Goal: Transaction & Acquisition: Purchase product/service

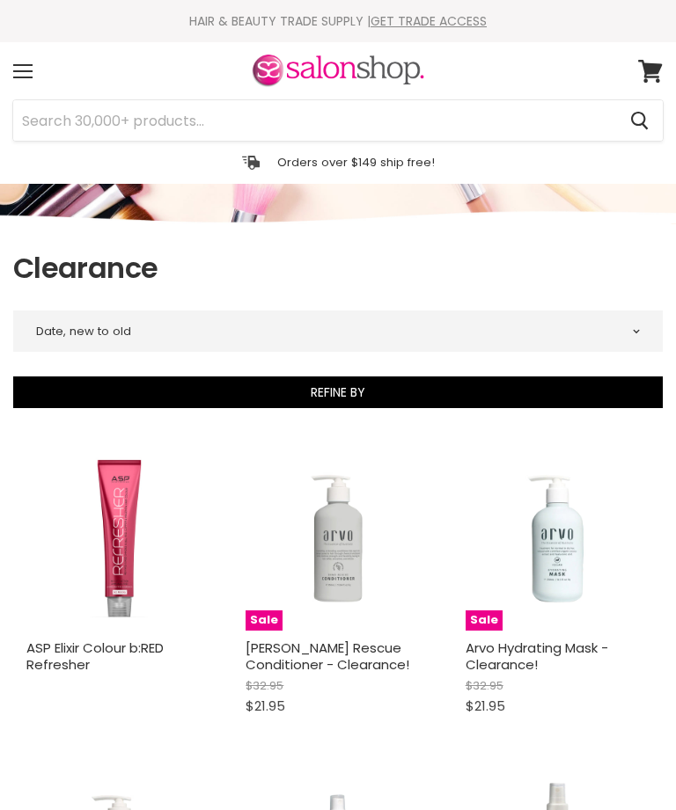
select select "created-descending"
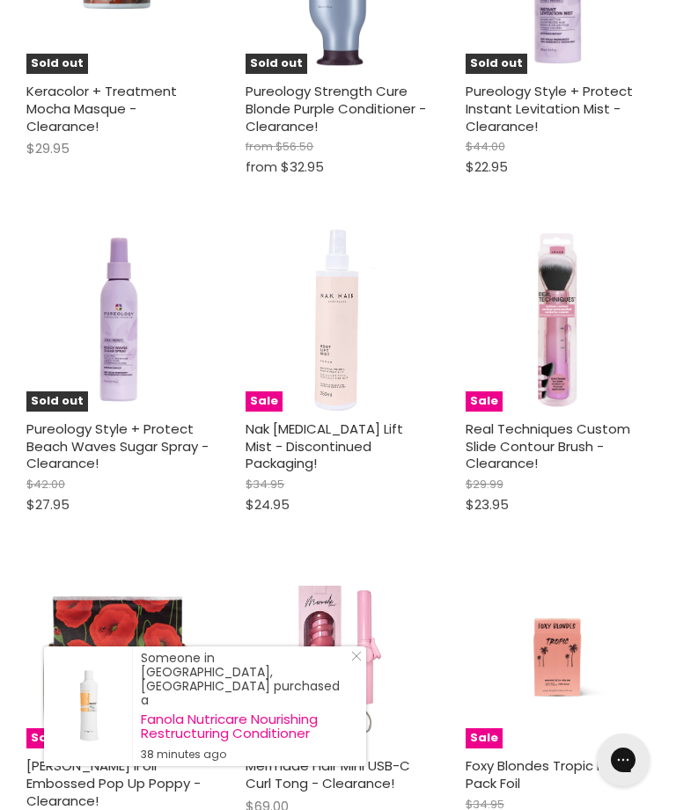
scroll to position [4431, 0]
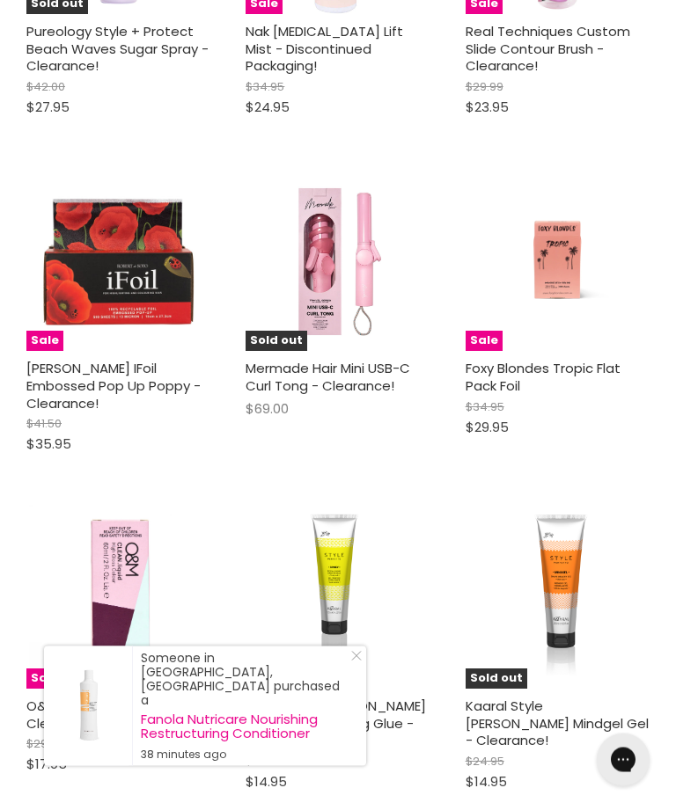
scroll to position [4866, 0]
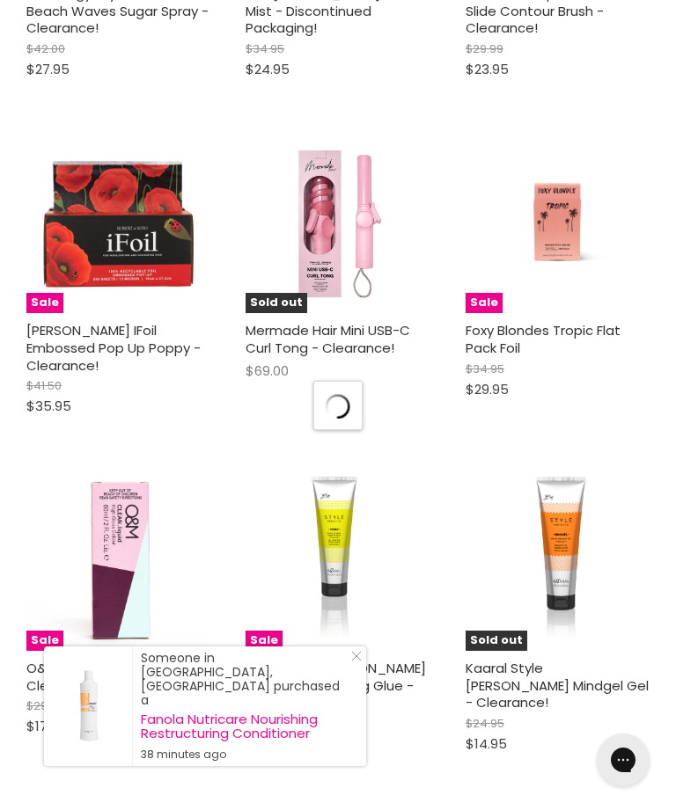
select select "created-descending"
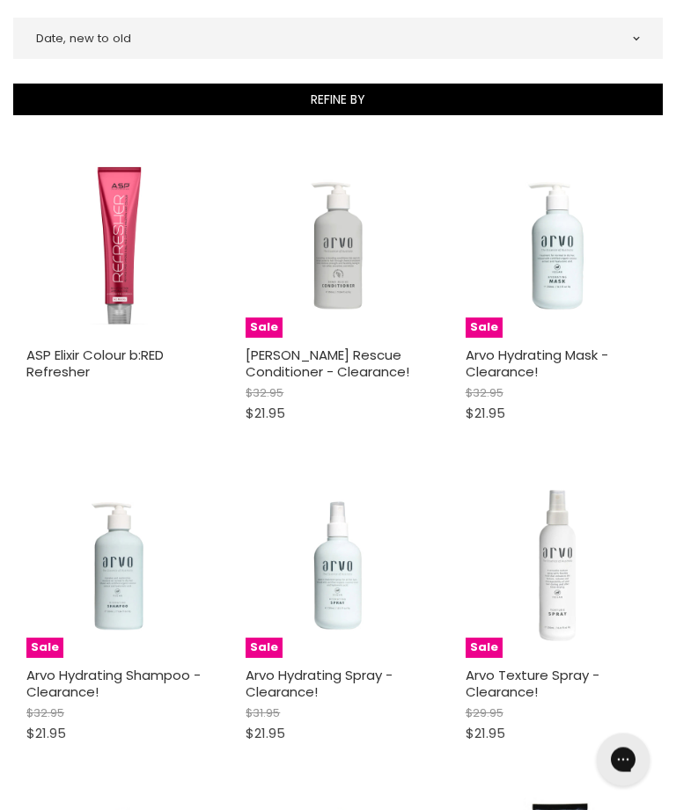
scroll to position [0, 0]
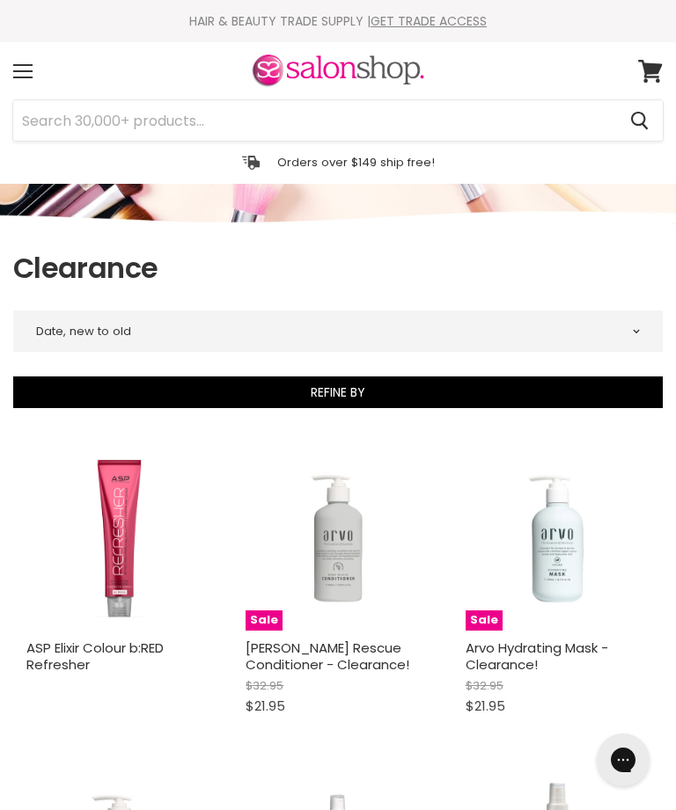
click at [24, 71] on span at bounding box center [22, 71] width 19 height 2
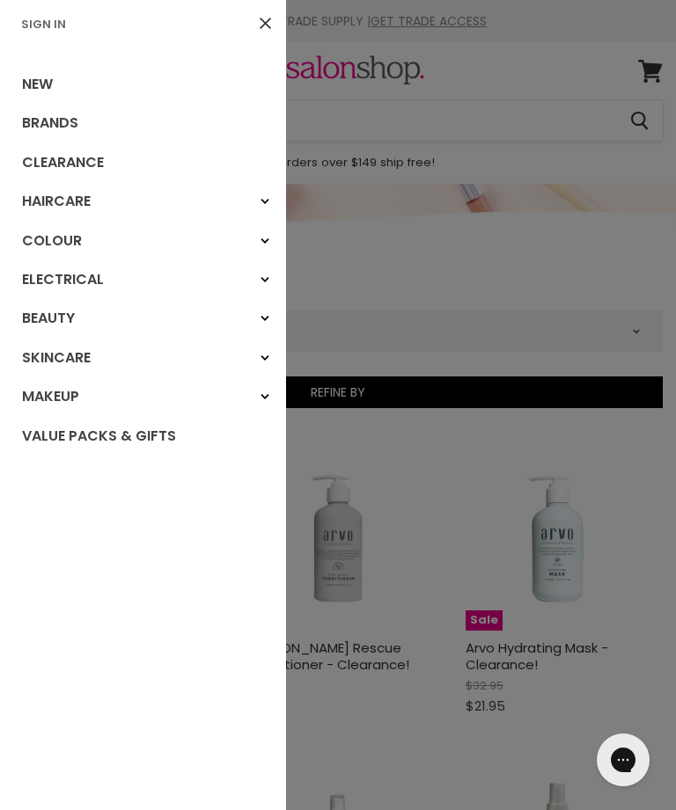
click at [49, 121] on link "Brands" at bounding box center [143, 123] width 286 height 39
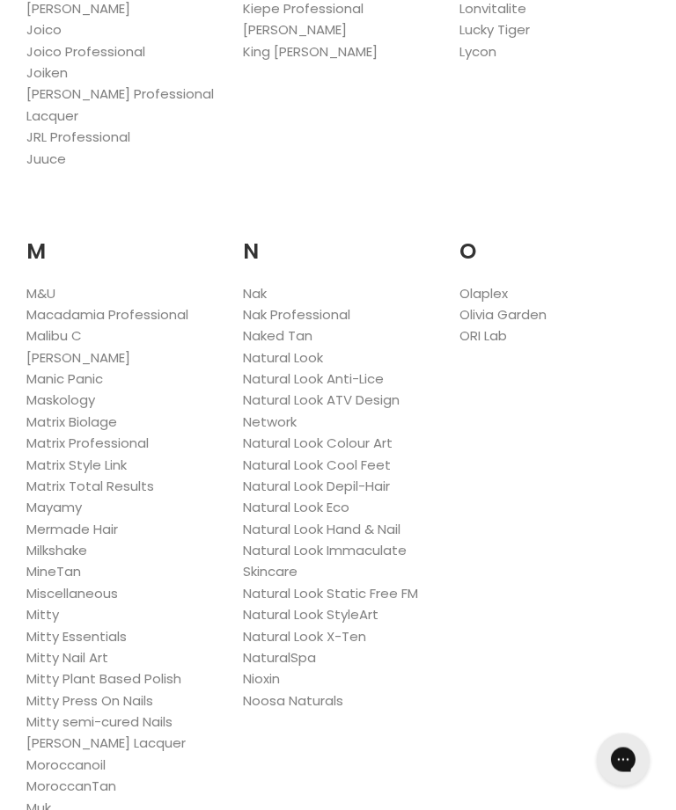
scroll to position [2026, 0]
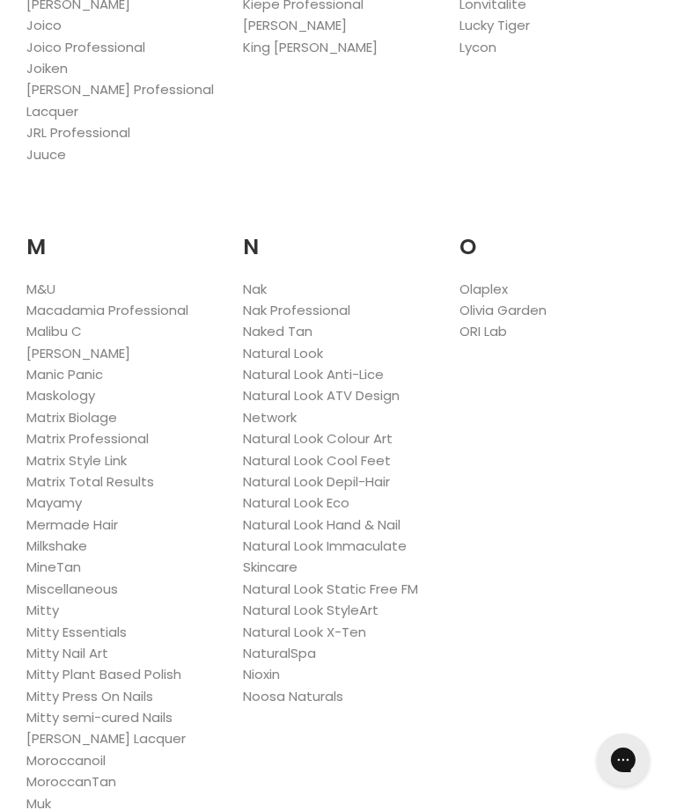
click at [72, 537] on link "Milkshake" at bounding box center [56, 546] width 61 height 18
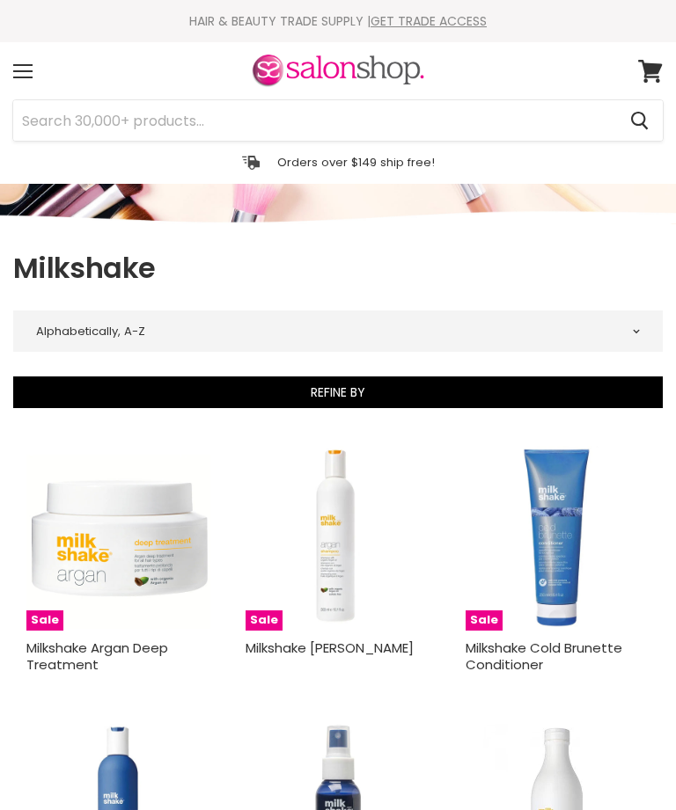
select select "title-ascending"
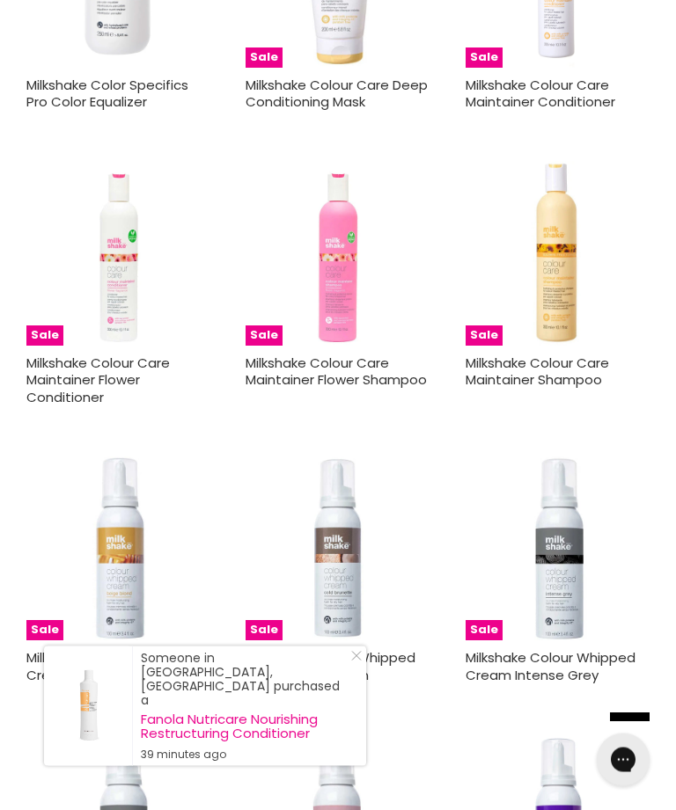
scroll to position [1399, 0]
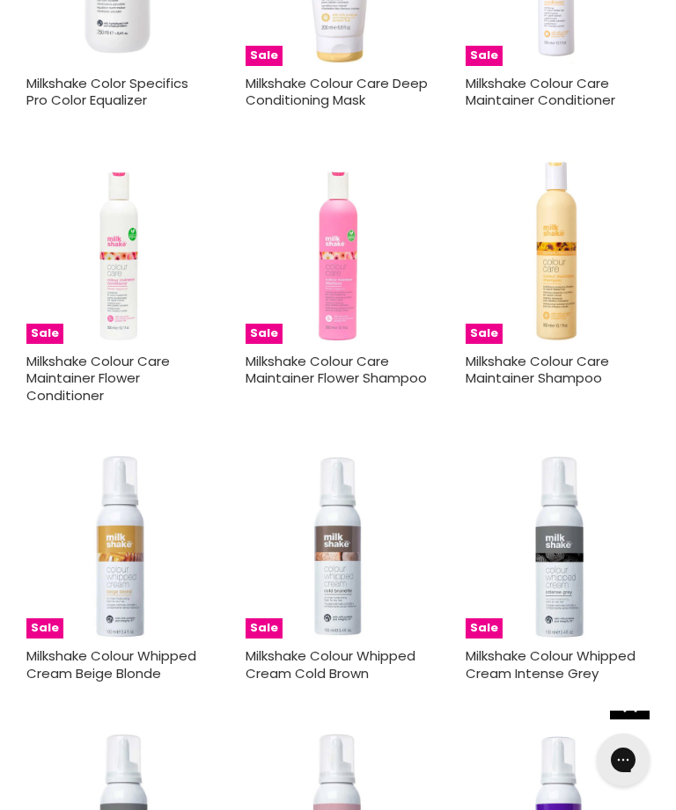
click at [531, 359] on link "Milkshake Colour Care Maintainer Shampoo" at bounding box center [536, 370] width 143 height 36
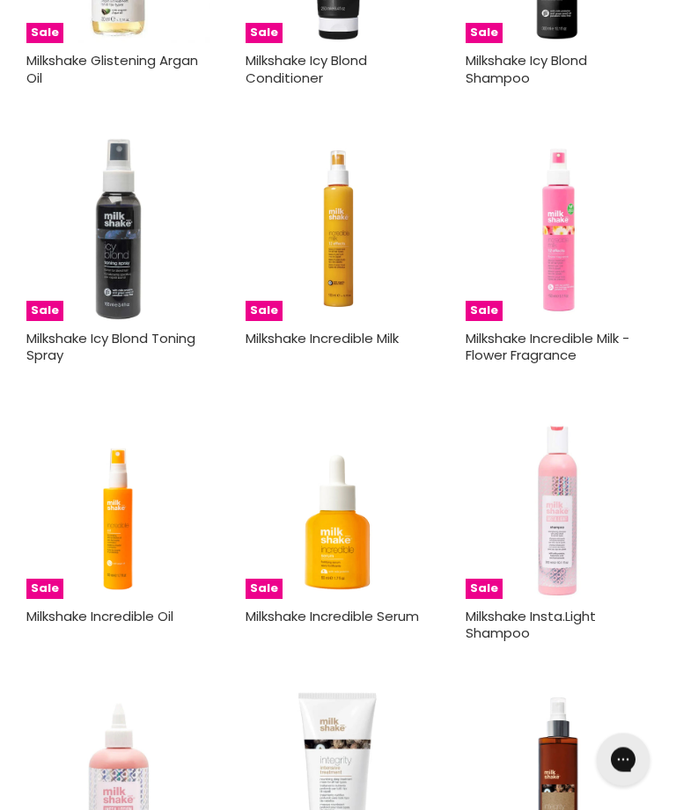
scroll to position [3942, 0]
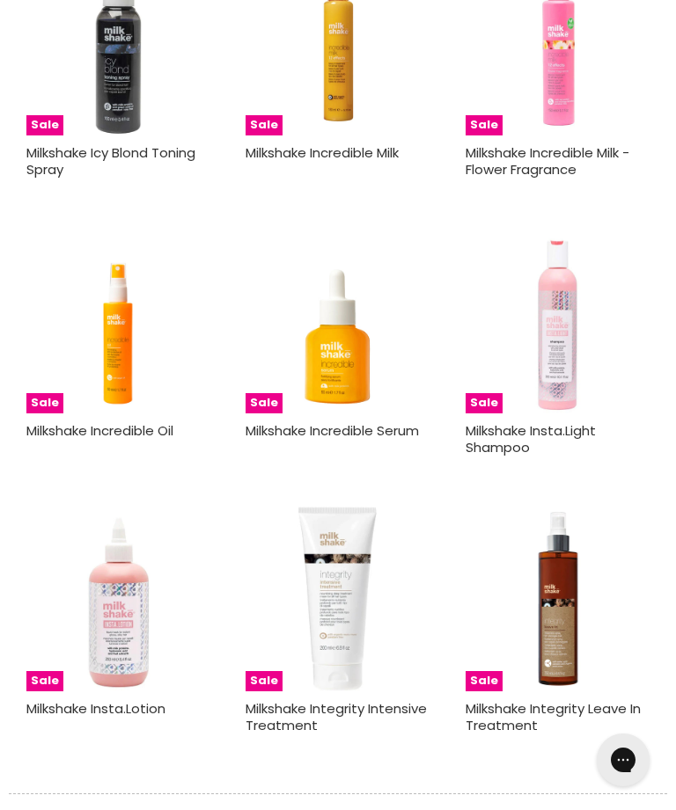
scroll to position [4330, 0]
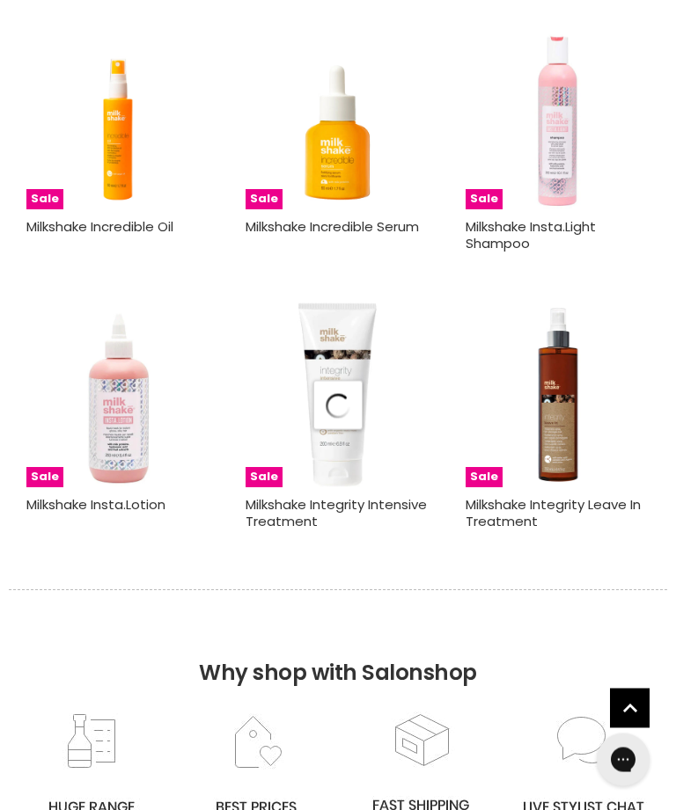
select select "title-ascending"
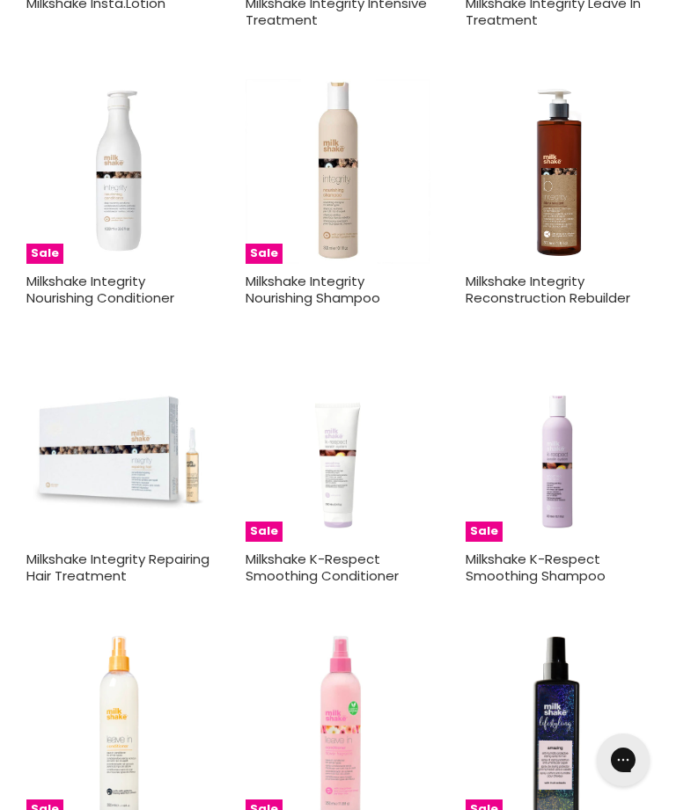
scroll to position [4831, 0]
click at [79, 551] on link "Milkshake Integrity Repairing Hair Treatment" at bounding box center [117, 569] width 183 height 36
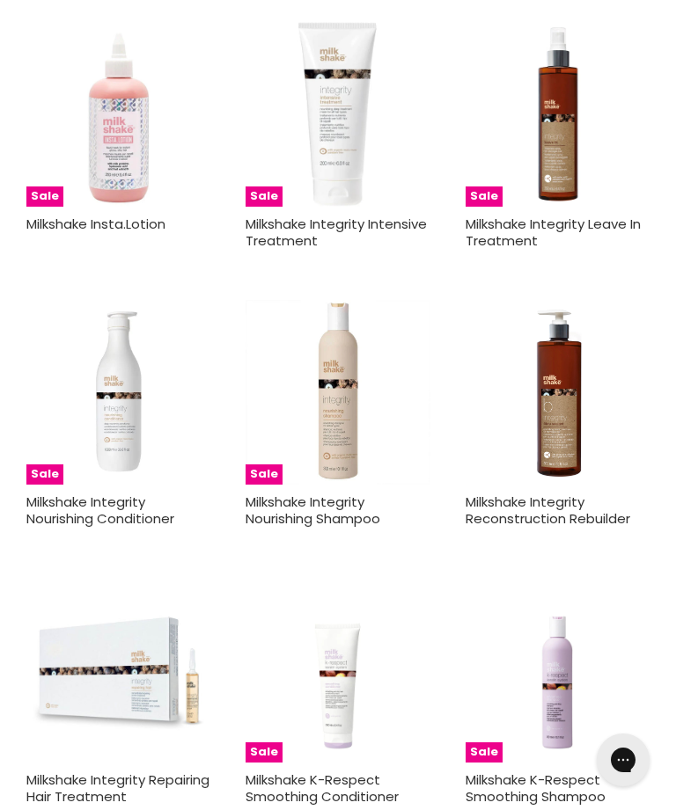
scroll to position [4610, 0]
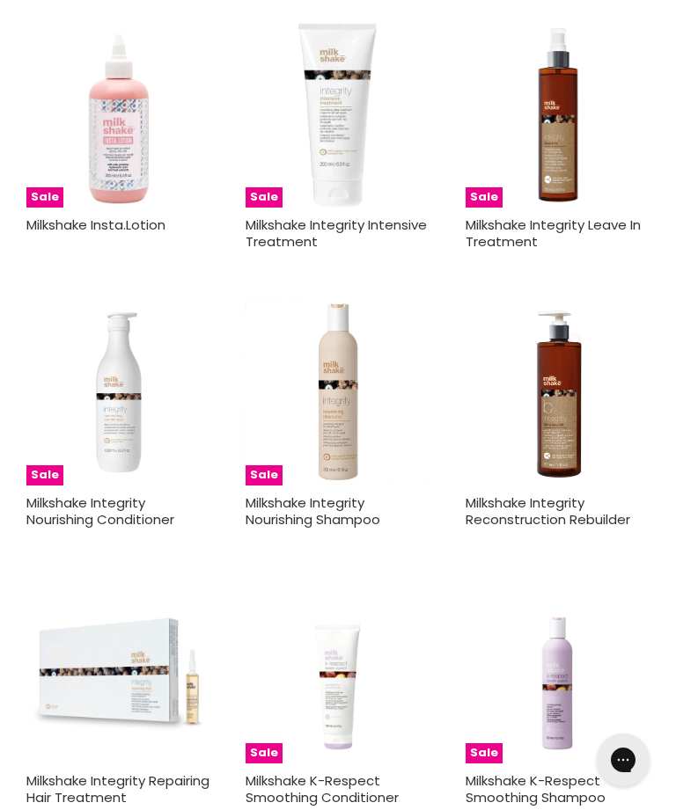
click at [88, 494] on link "Milkshake Integrity Nourishing Conditioner" at bounding box center [100, 512] width 148 height 36
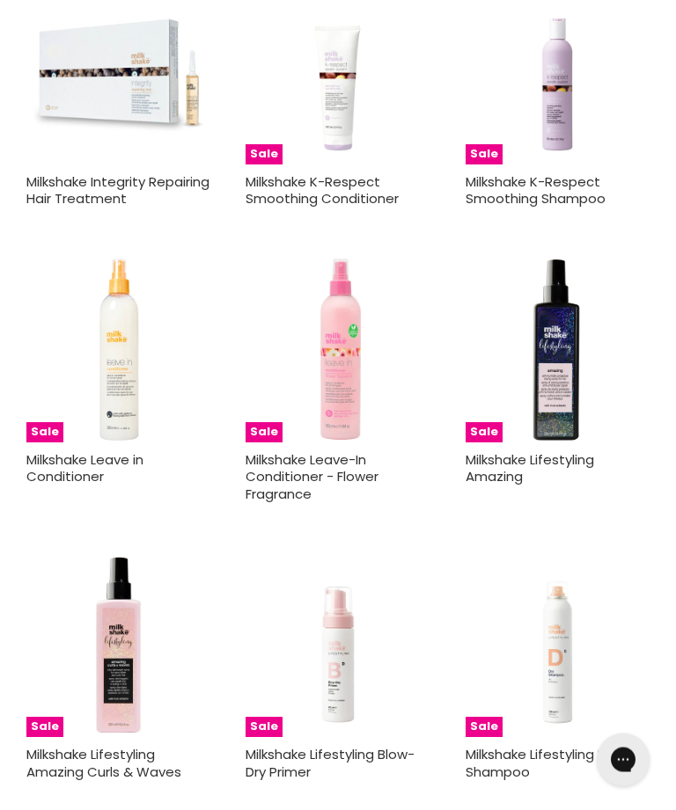
scroll to position [5215, 0]
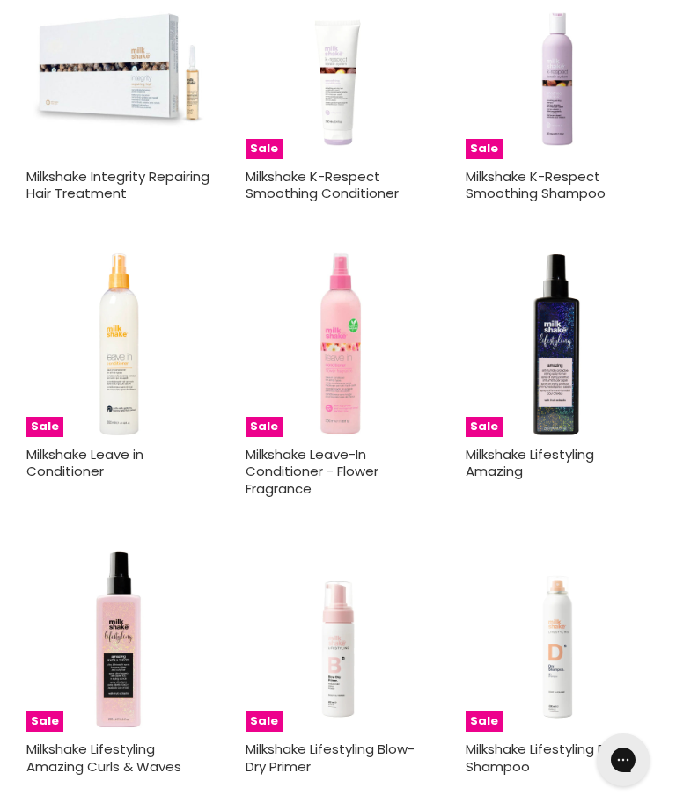
click at [65, 445] on link "Milkshake Leave in Conditioner" at bounding box center [84, 463] width 117 height 36
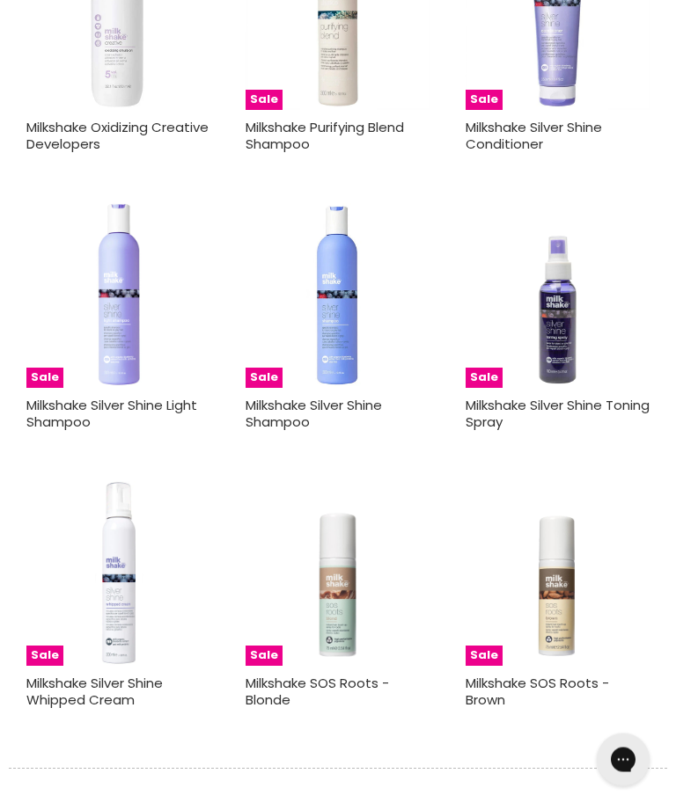
scroll to position [8620, 0]
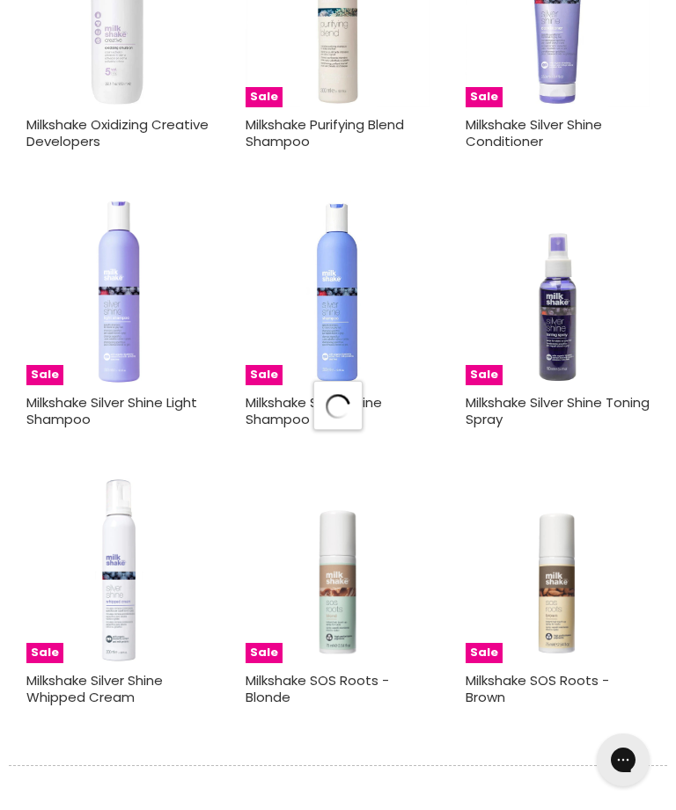
scroll to position [8655, 0]
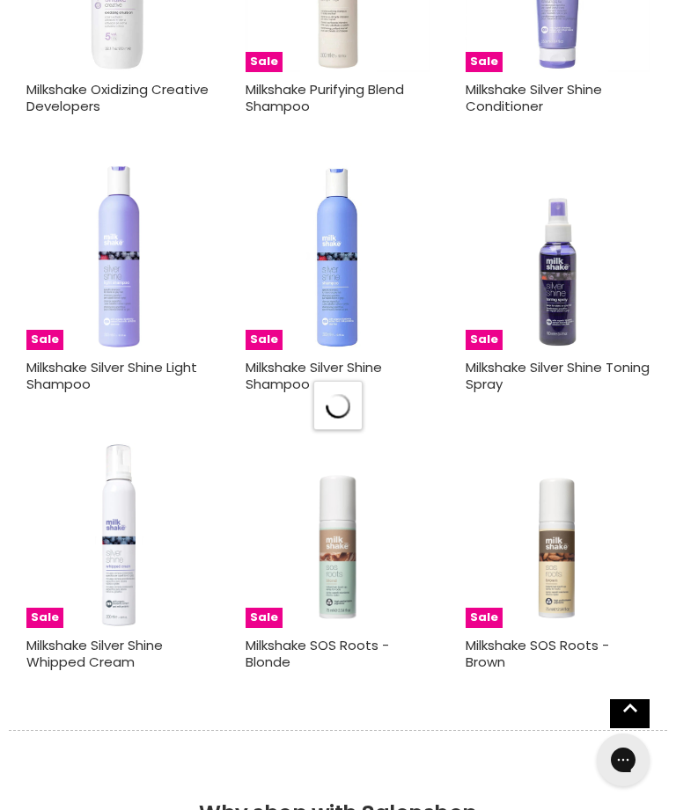
select select "title-ascending"
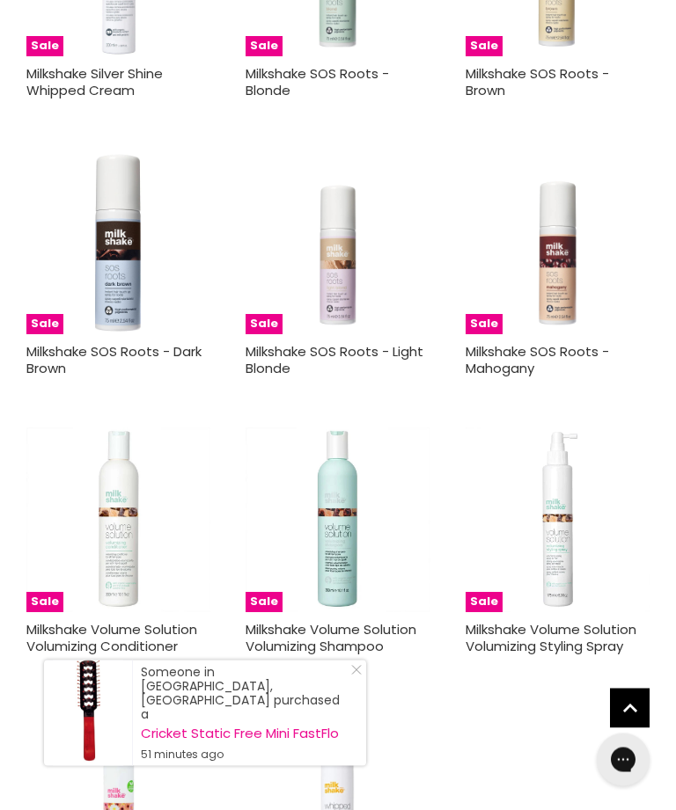
scroll to position [9227, 0]
click at [560, 620] on link "Milkshake Volume Solution Volumizing Styling Spray" at bounding box center [550, 638] width 171 height 36
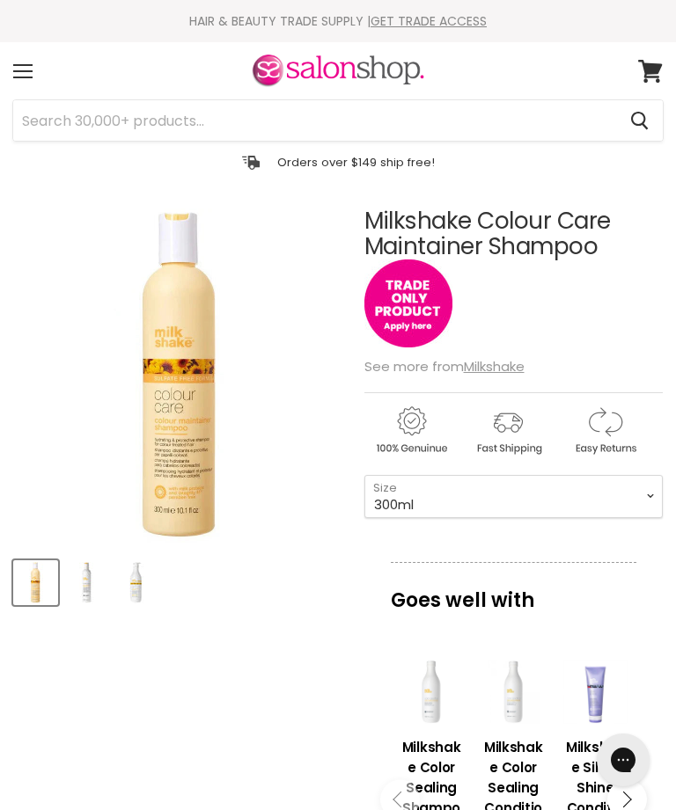
click at [164, 442] on img "Milkshake Colour Care Maintainer Shampoo image. Click or Scroll to Zoom." at bounding box center [180, 376] width 334 height 334
click at [87, 583] on img "Product thumbnails" at bounding box center [85, 582] width 41 height 41
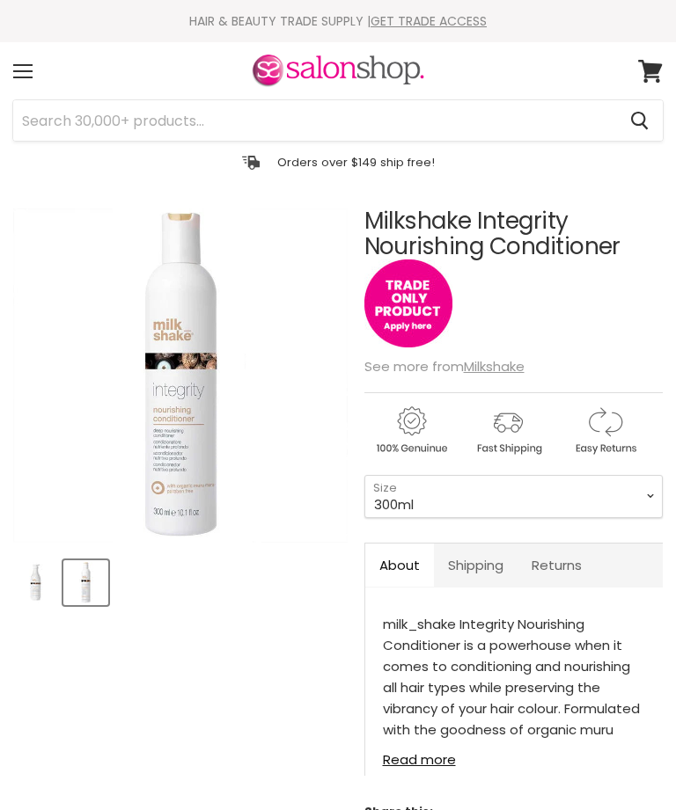
click at [655, 500] on select "300ml 1 Litre" at bounding box center [513, 496] width 298 height 43
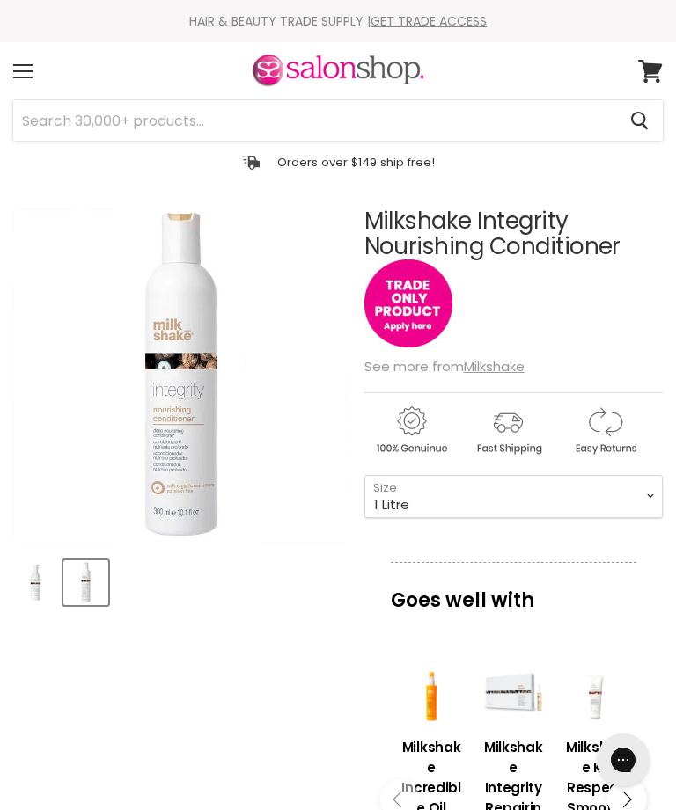
select select "1 Litre"
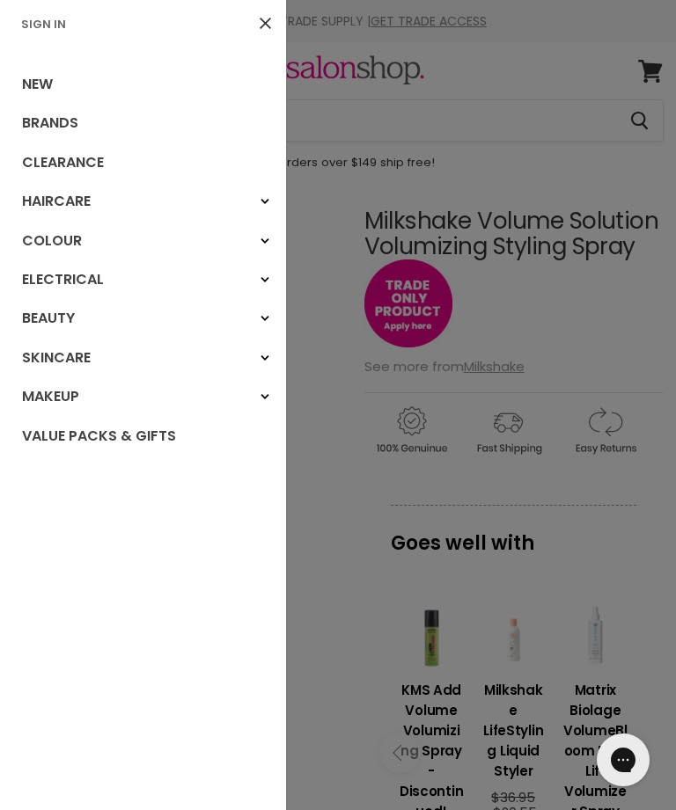
click at [46, 201] on link "Haircare" at bounding box center [143, 201] width 286 height 39
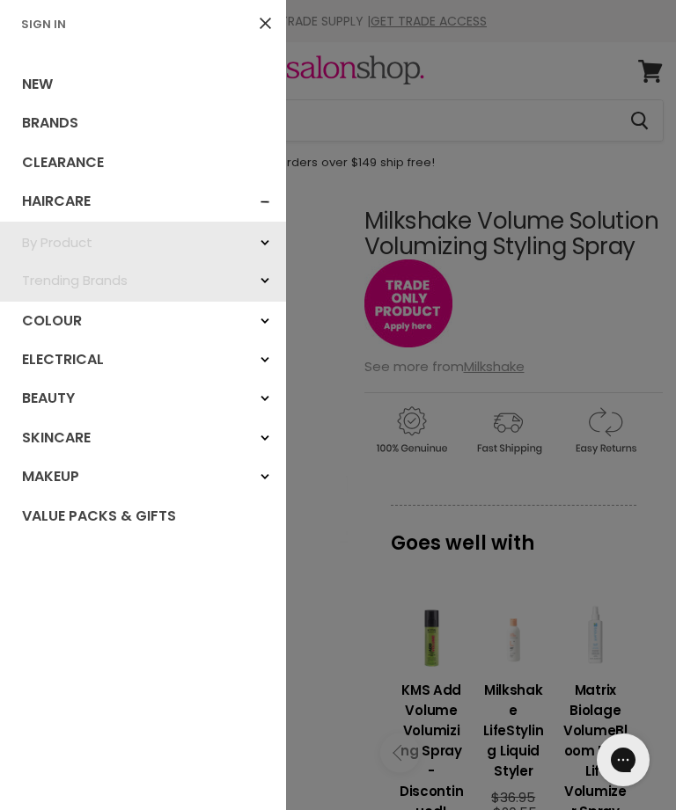
click at [29, 392] on link "Beauty" at bounding box center [143, 398] width 286 height 39
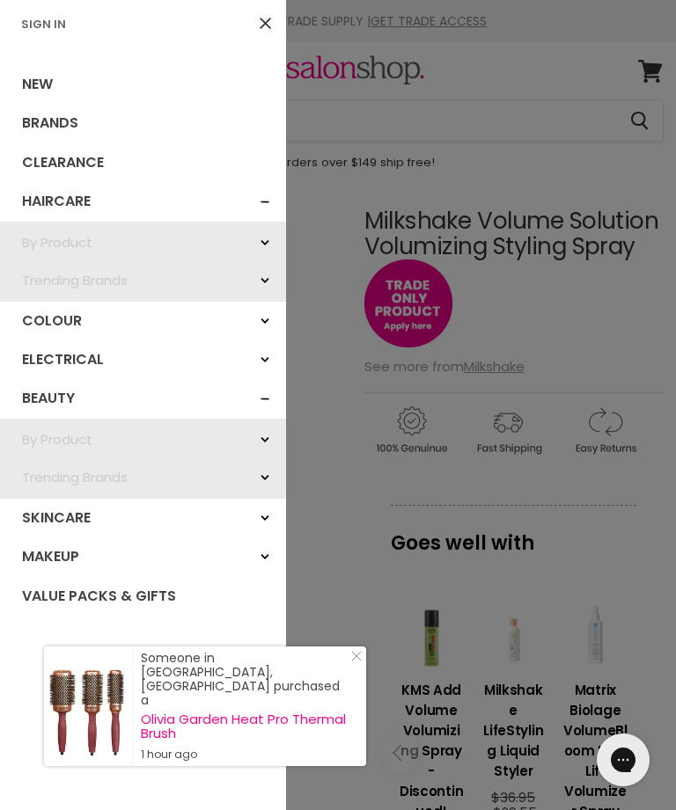
click at [326, 311] on div at bounding box center [338, 405] width 676 height 810
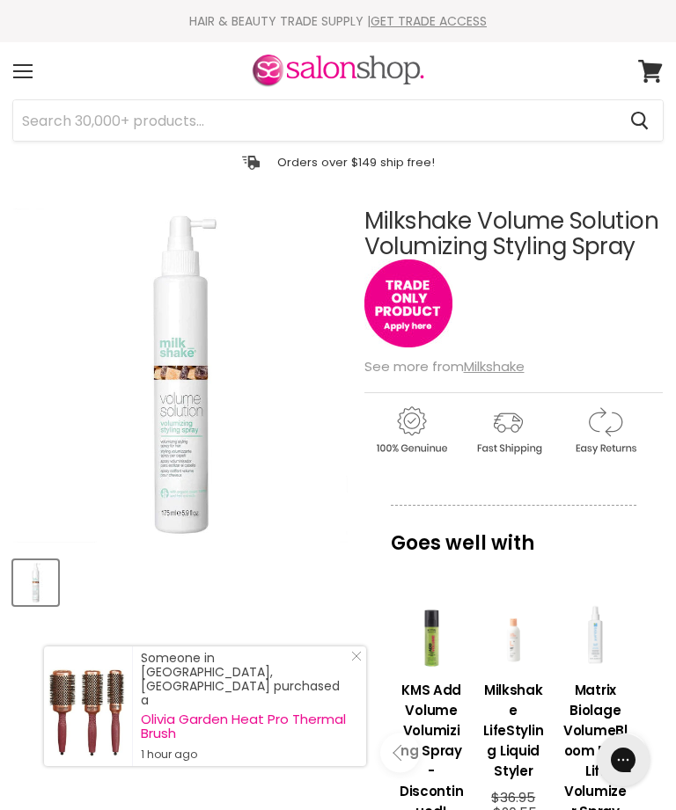
click at [126, 118] on input "Search" at bounding box center [314, 120] width 603 height 40
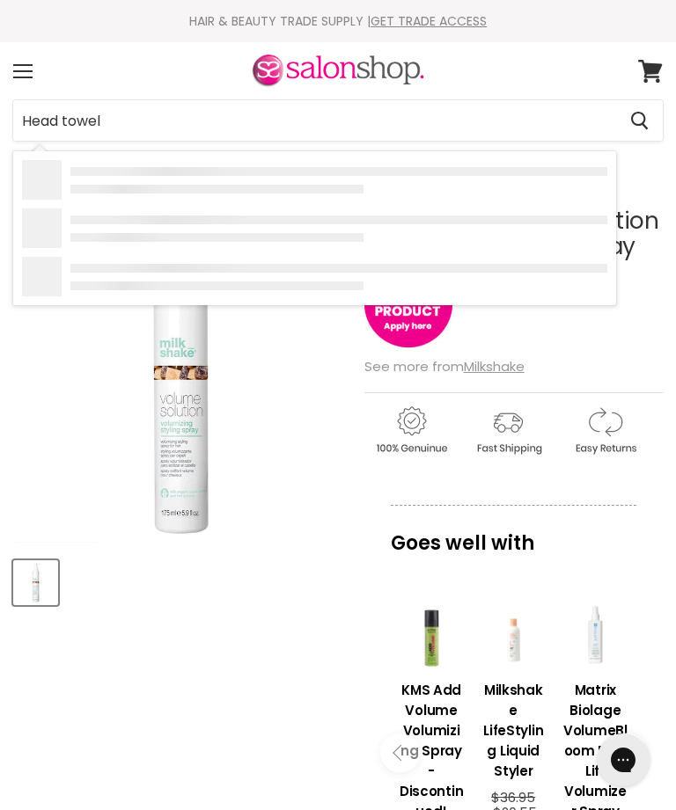
type input "Head towels"
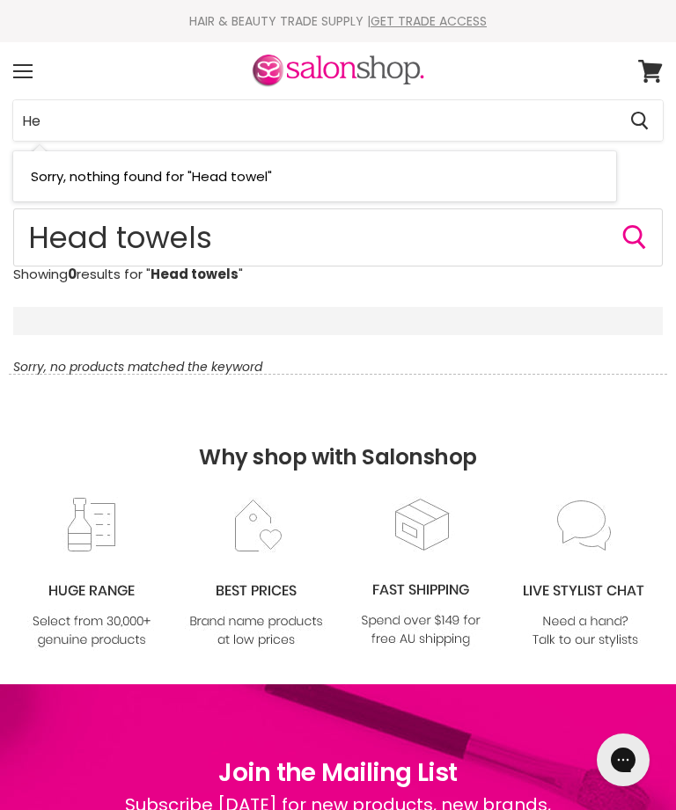
type input "H"
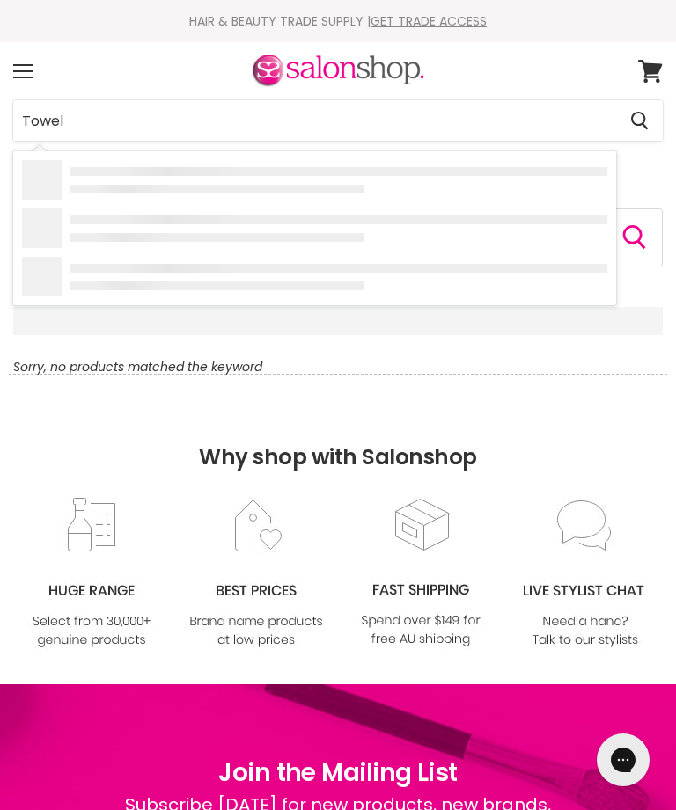
type input "Towels"
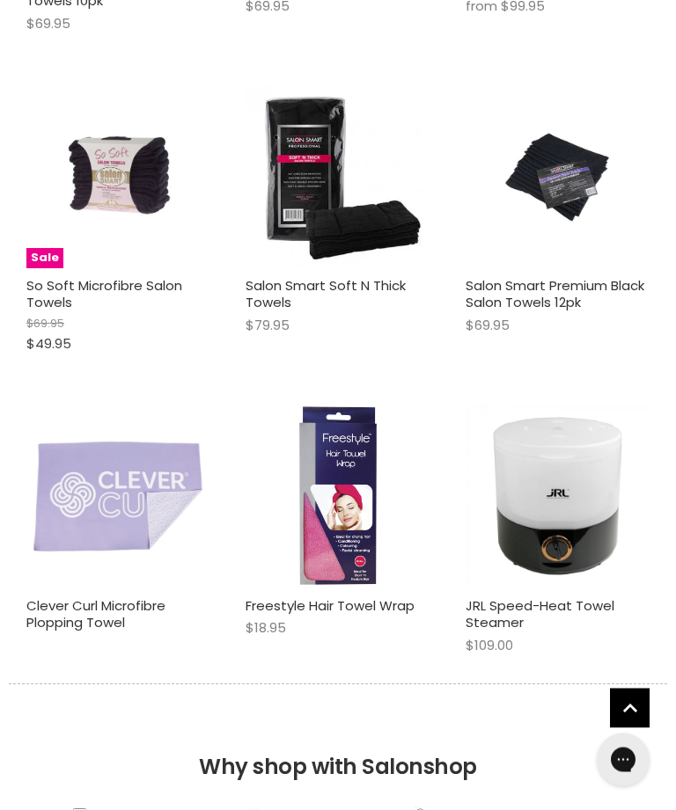
scroll to position [663, 0]
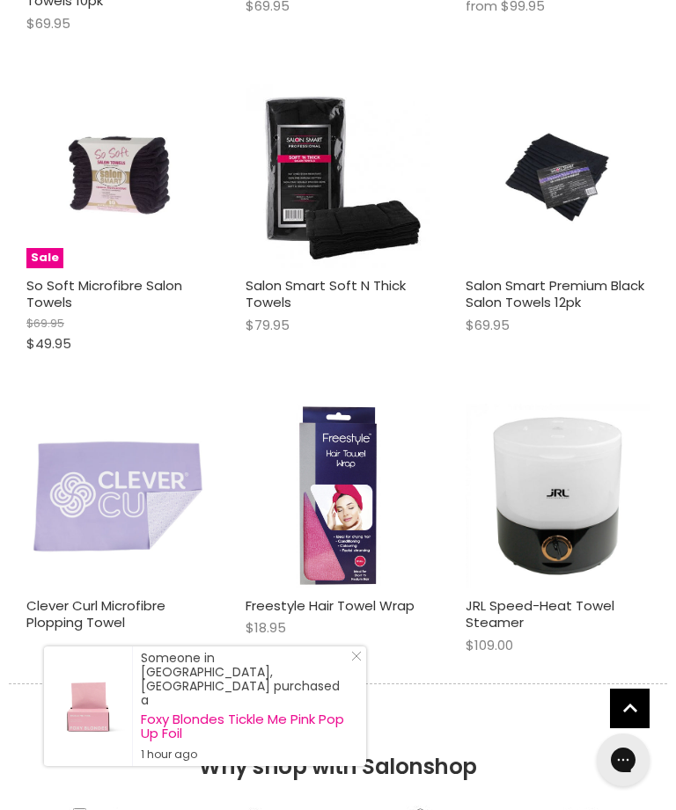
click at [314, 597] on link "Freestyle Hair Towel Wrap" at bounding box center [329, 606] width 169 height 18
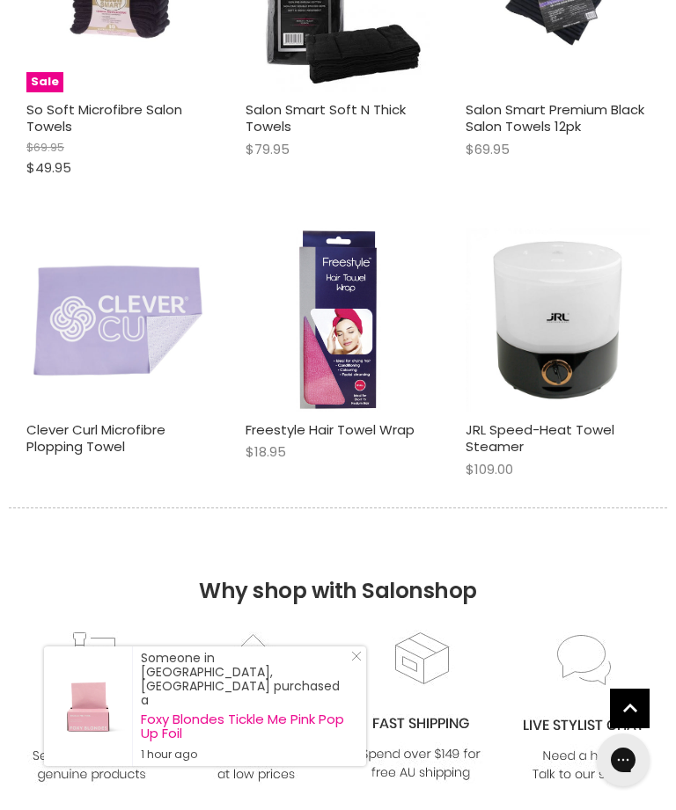
click at [522, 421] on link "JRL Speed-Heat Towel Steamer" at bounding box center [539, 439] width 149 height 36
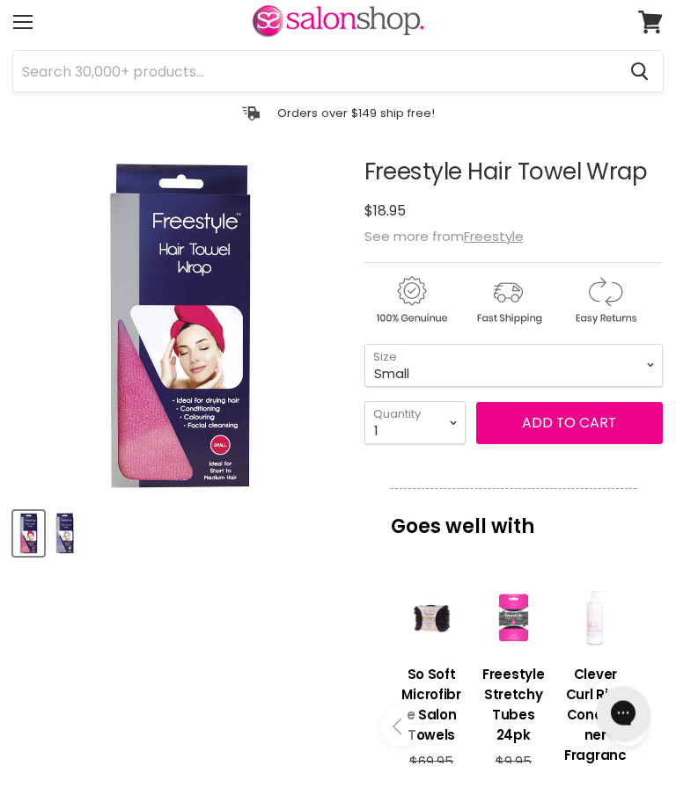
scroll to position [50, 0]
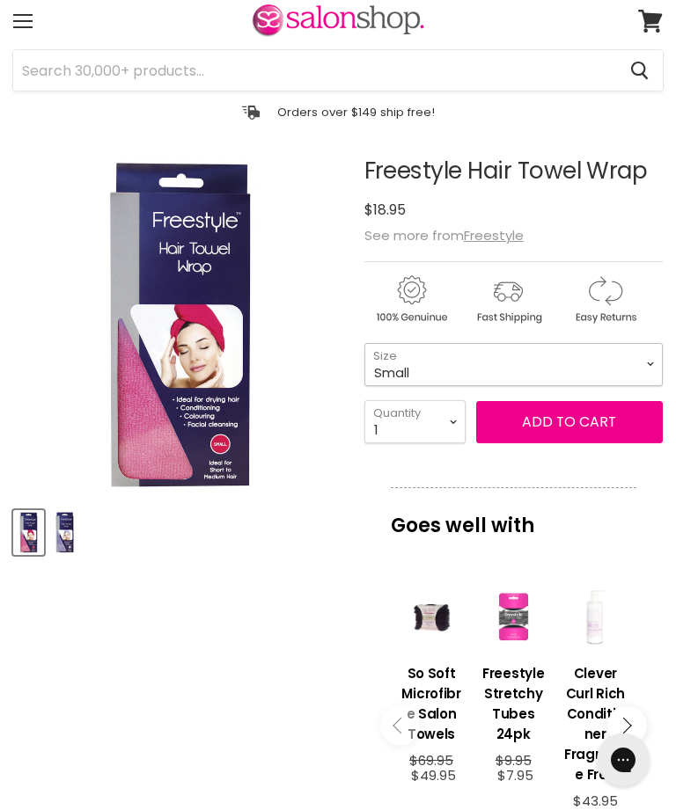
click at [639, 361] on select "Small Large" at bounding box center [513, 364] width 298 height 43
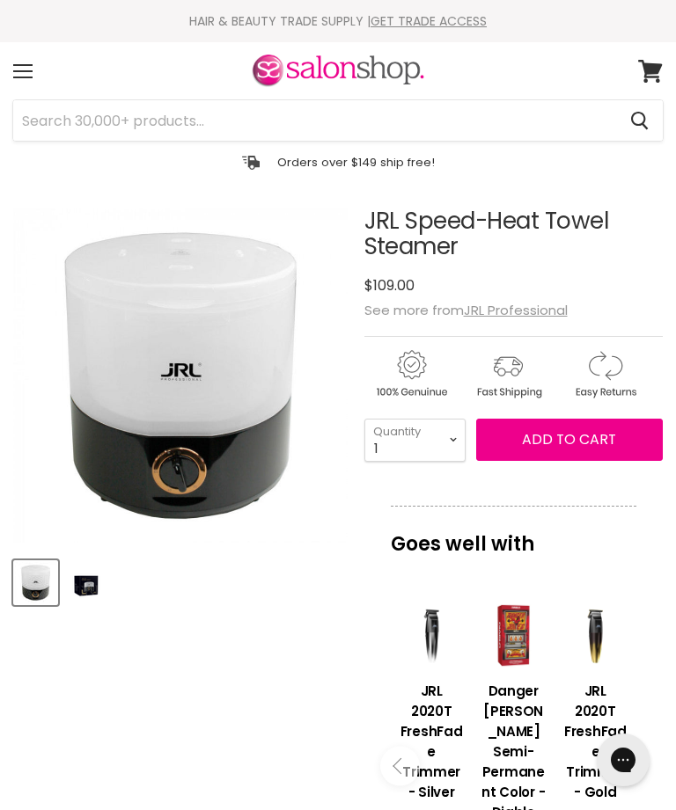
click at [24, 67] on div "Menu" at bounding box center [22, 71] width 37 height 40
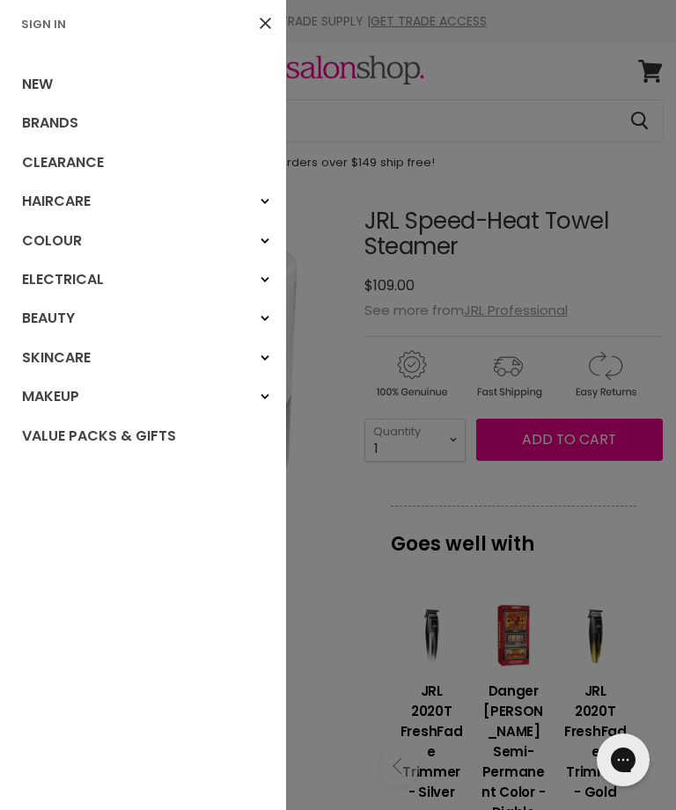
click at [61, 429] on link "Value Packs & Gifts" at bounding box center [143, 436] width 286 height 39
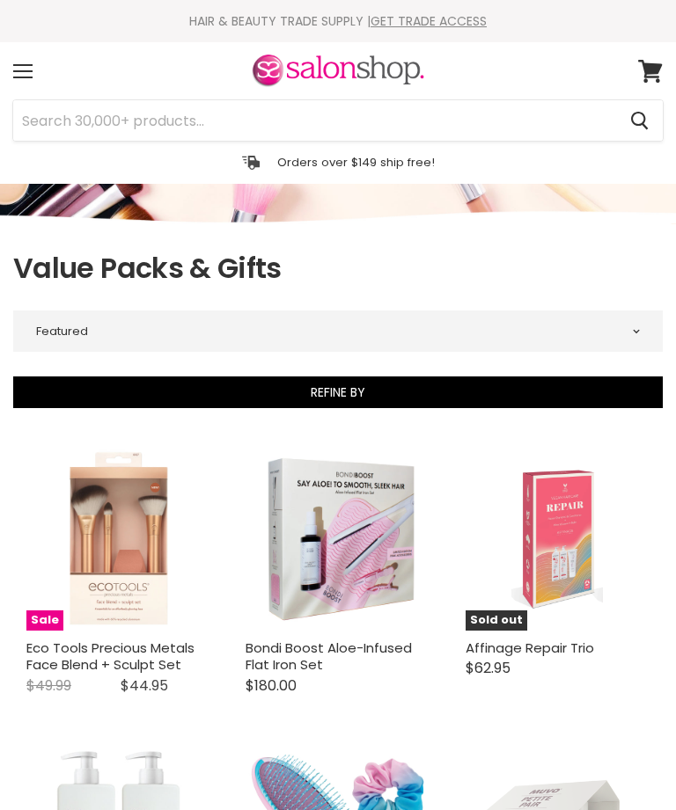
select select "manual"
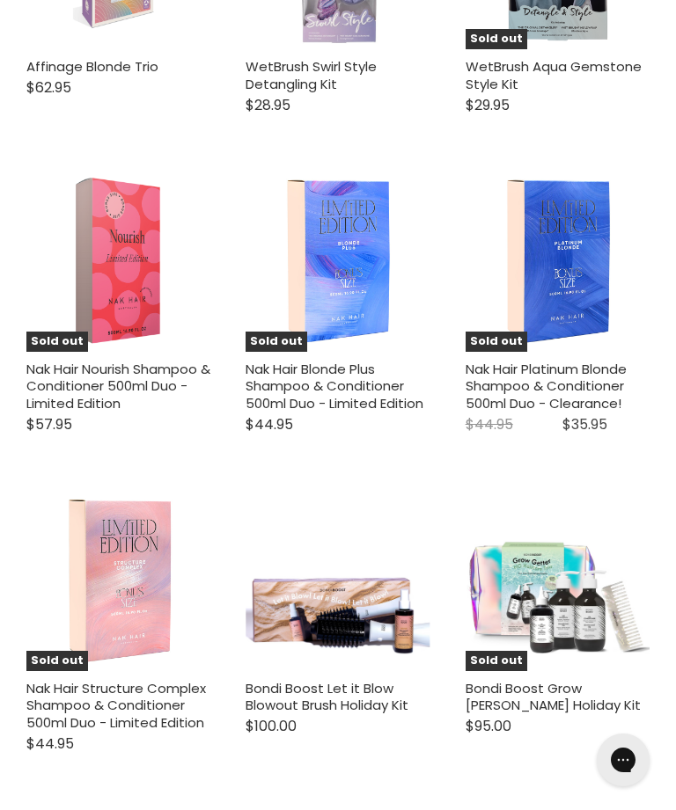
scroll to position [4425, 0]
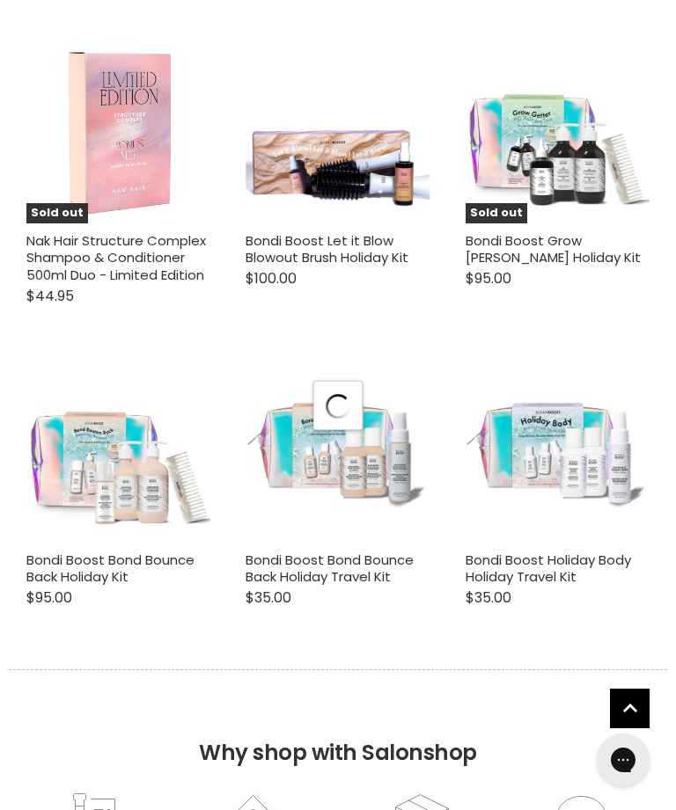
scroll to position [4762, 0]
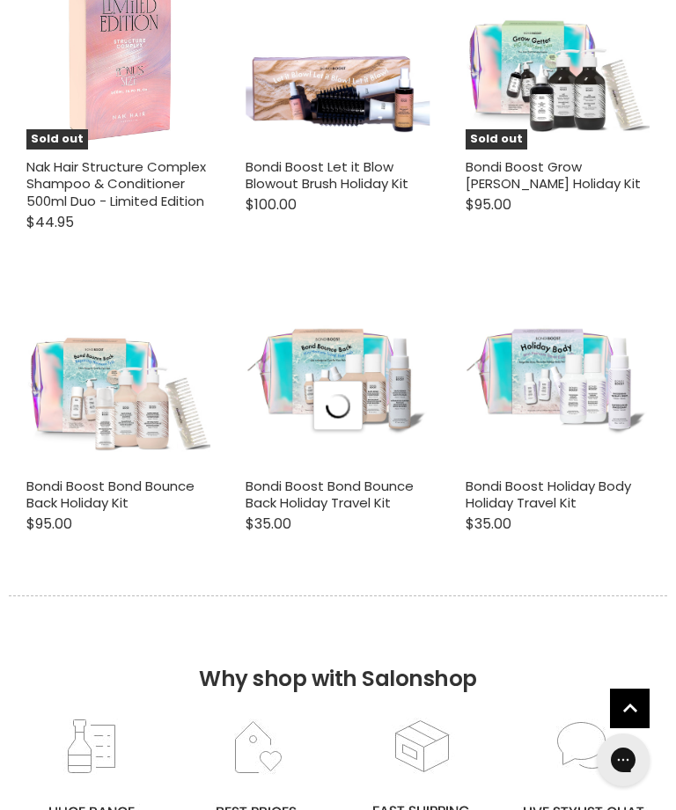
select select "manual"
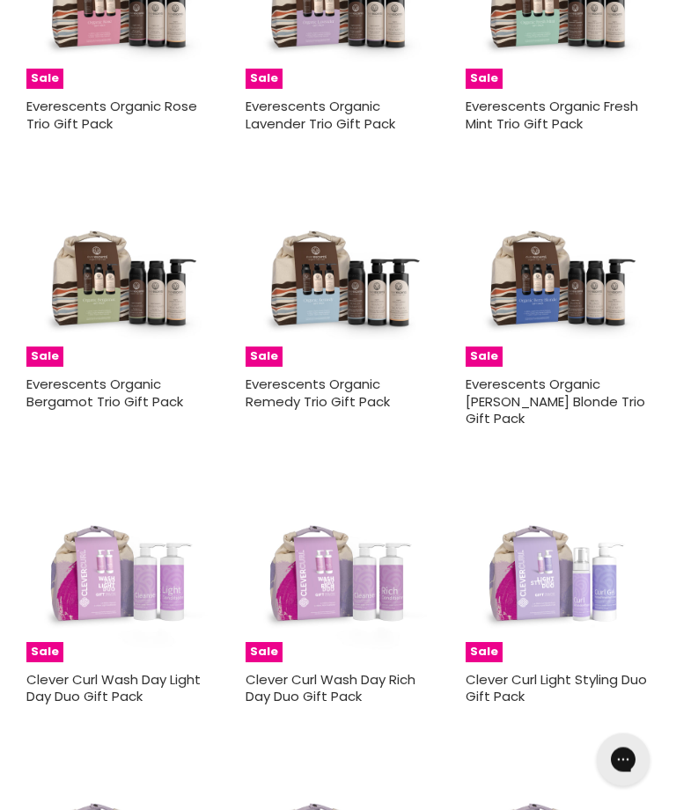
scroll to position [9415, 0]
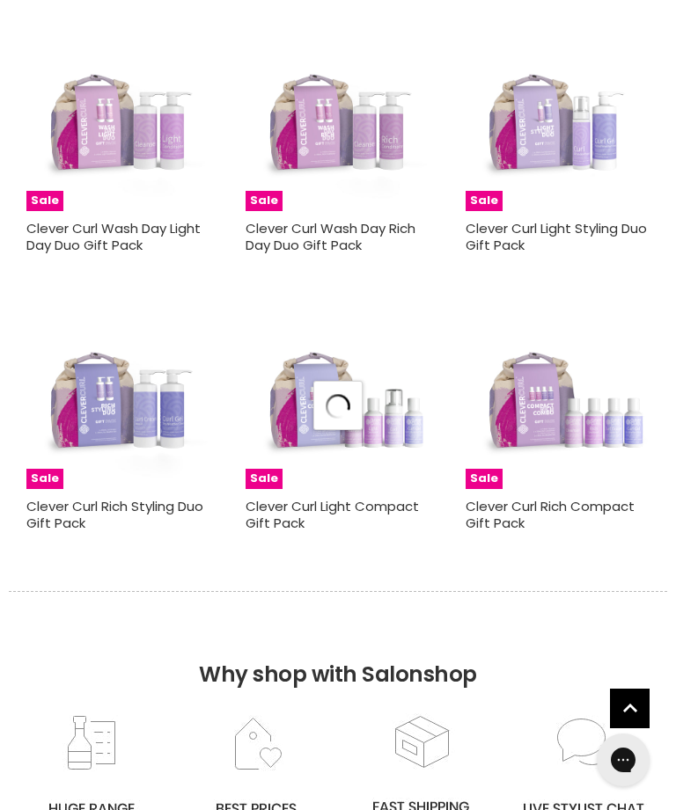
scroll to position [9877, 0]
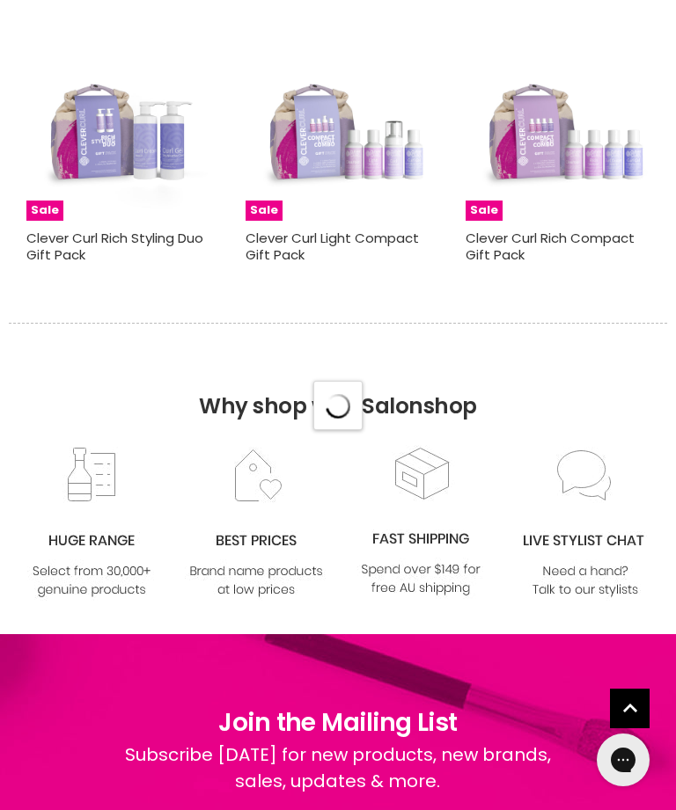
select select "manual"
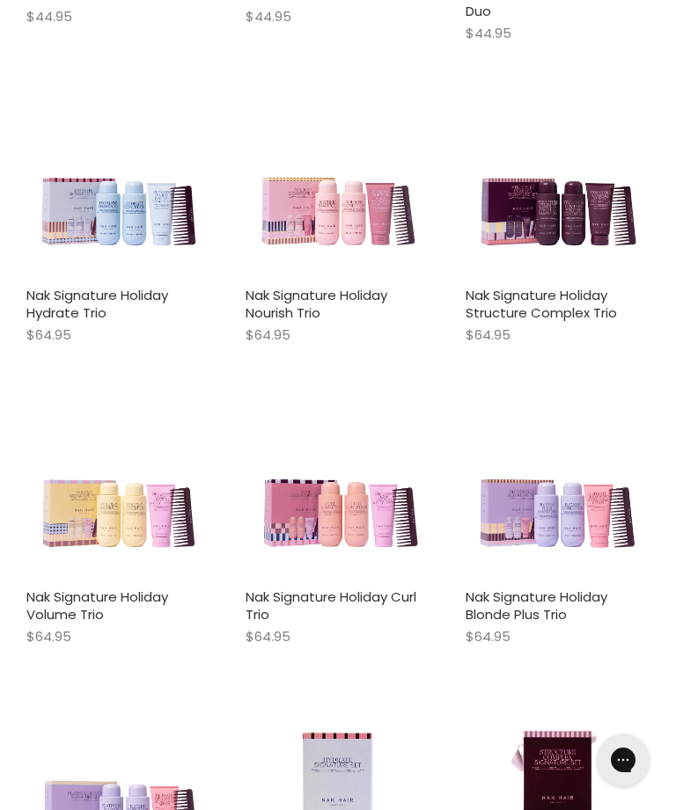
scroll to position [12884, 0]
